Goal: Ask a question: Seek information or help from site administrators or community

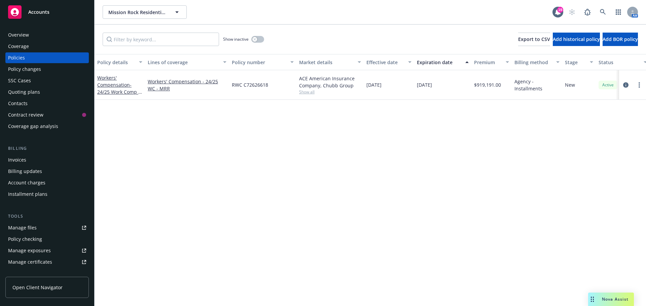
click at [605, 299] on span "Nova Assist" at bounding box center [615, 300] width 27 height 6
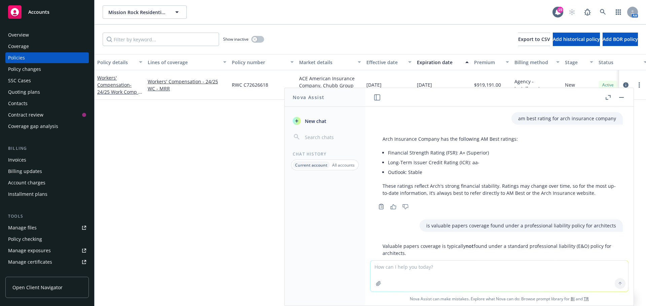
click at [454, 276] on textarea at bounding box center [499, 276] width 258 height 31
type textarea "is epli short for employment practices liability"
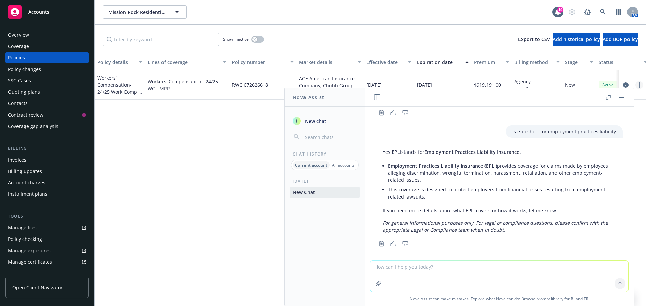
scroll to position [316, 0]
